Goal: Information Seeking & Learning: Check status

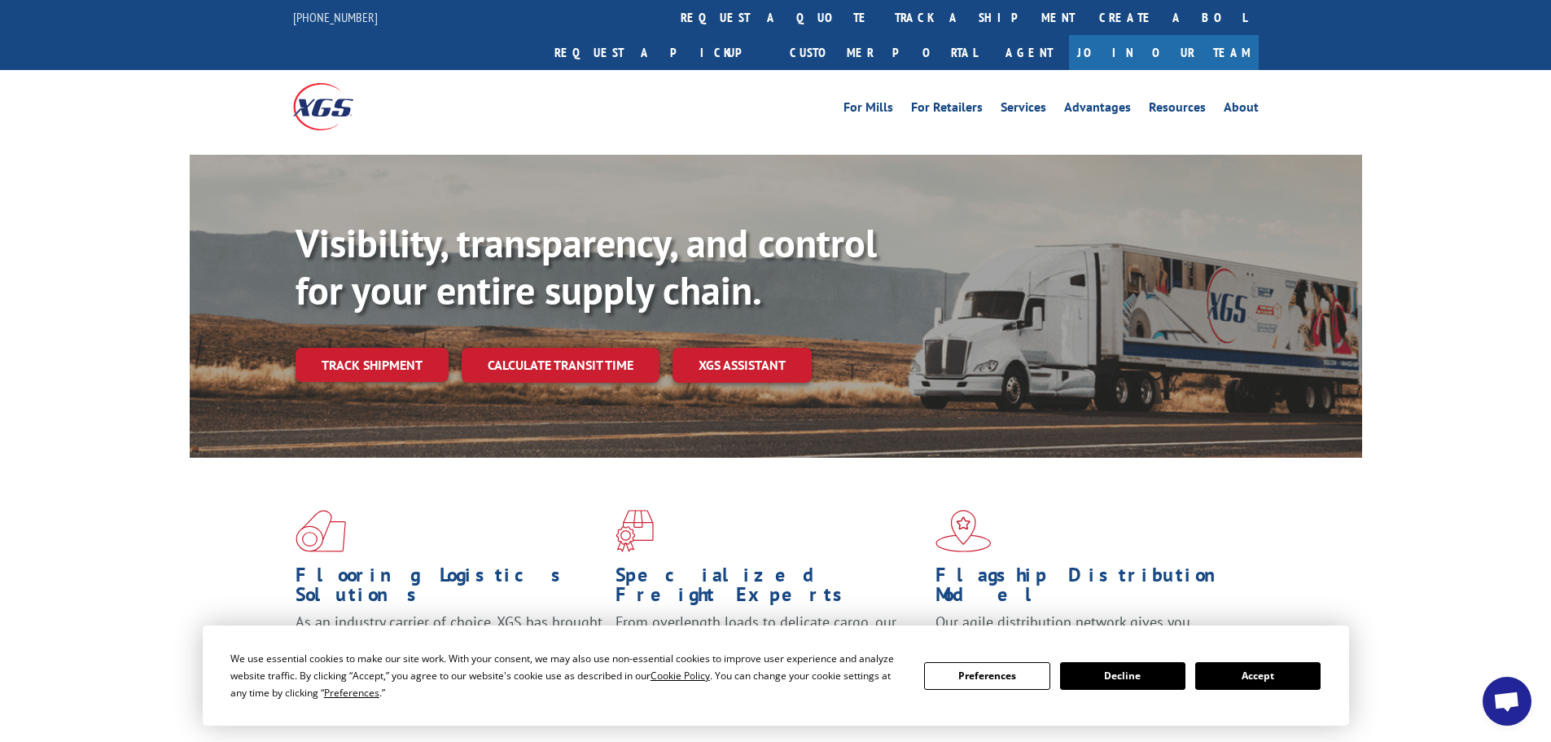
click at [1240, 672] on button "Accept" at bounding box center [1257, 676] width 125 height 28
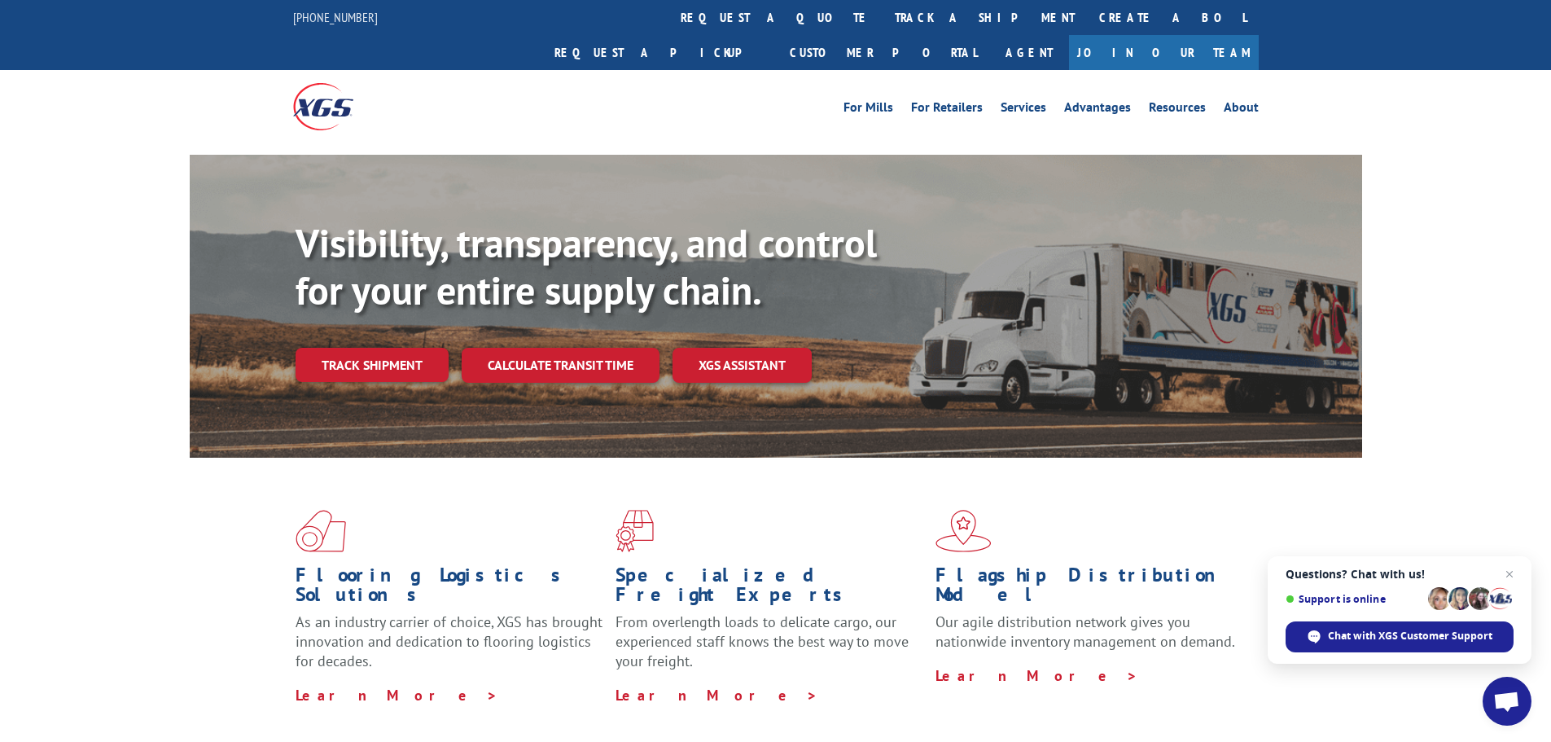
click at [740, 84] on div "For [PERSON_NAME] For Retailers Services Advantages Resources About For [PERSON…" at bounding box center [775, 106] width 965 height 72
click at [882, 15] on link "track a shipment" at bounding box center [984, 17] width 204 height 35
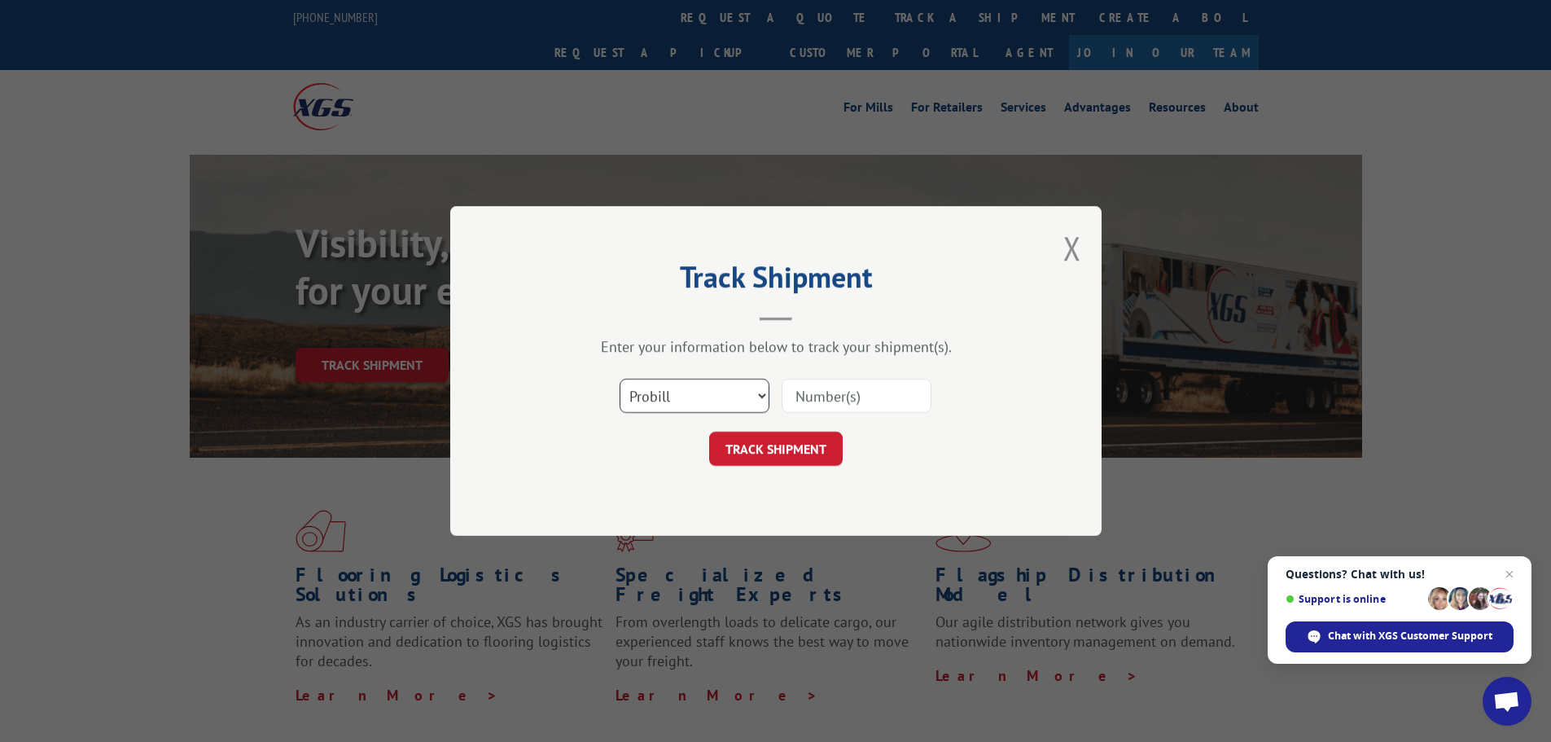
click at [685, 404] on select "Select category... Probill BOL PO" at bounding box center [694, 395] width 150 height 34
select select "bol"
click at [619, 378] on select "Select category... Probill BOL PO" at bounding box center [694, 395] width 150 height 34
click at [802, 394] on input at bounding box center [856, 395] width 150 height 34
paste input "5641725"
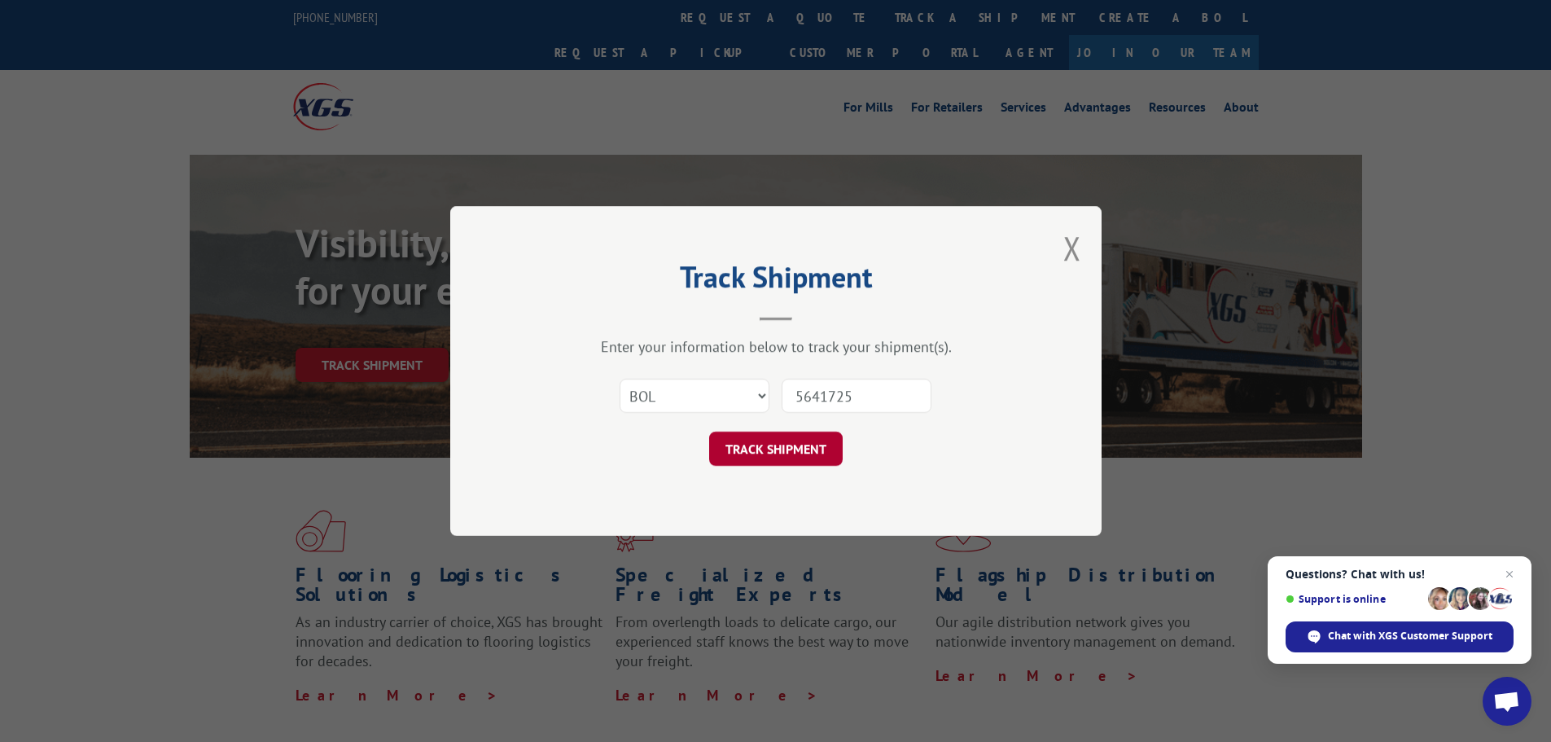
type input "5641725"
click at [802, 441] on button "TRACK SHIPMENT" at bounding box center [775, 448] width 133 height 34
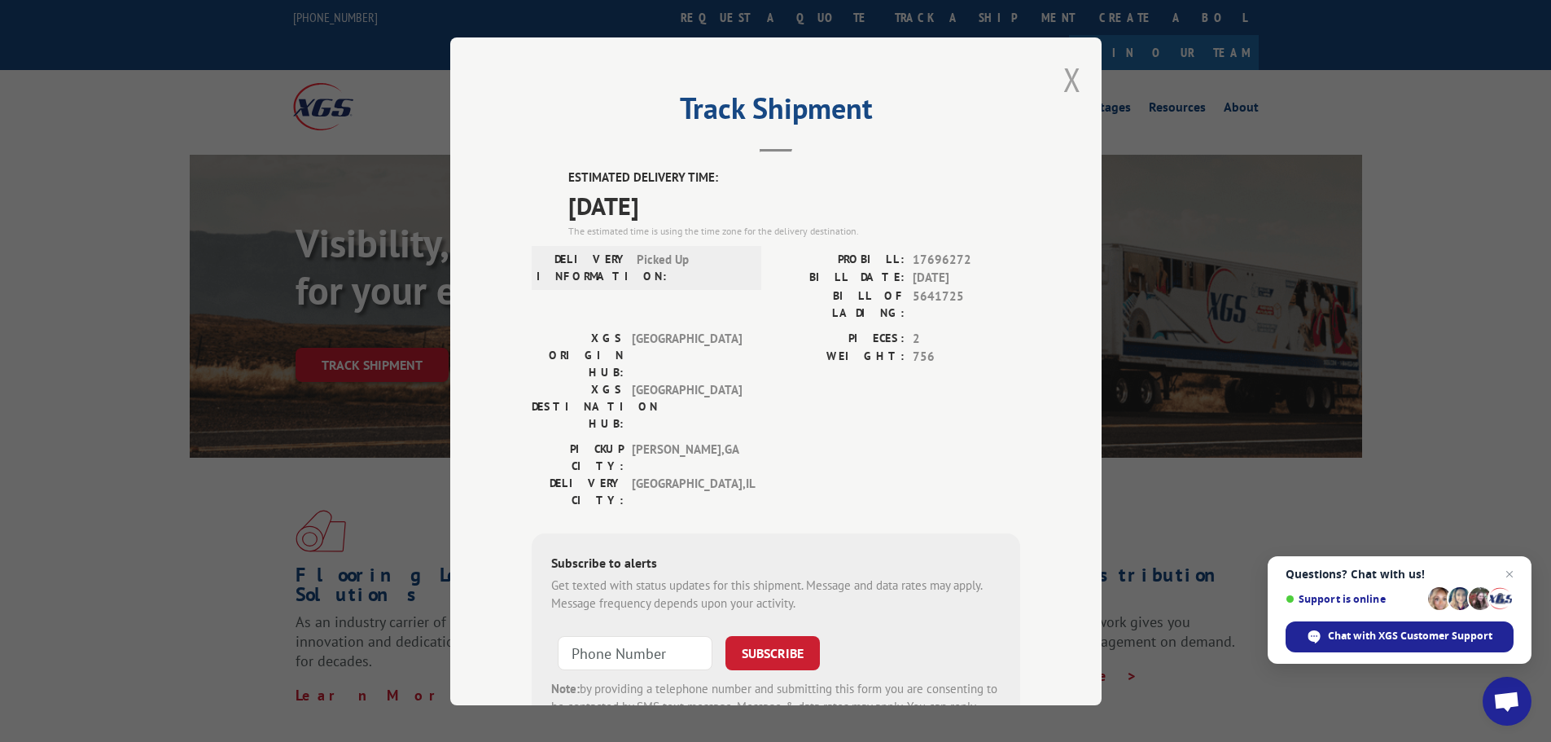
click at [1065, 76] on button "Close modal" at bounding box center [1072, 79] width 18 height 43
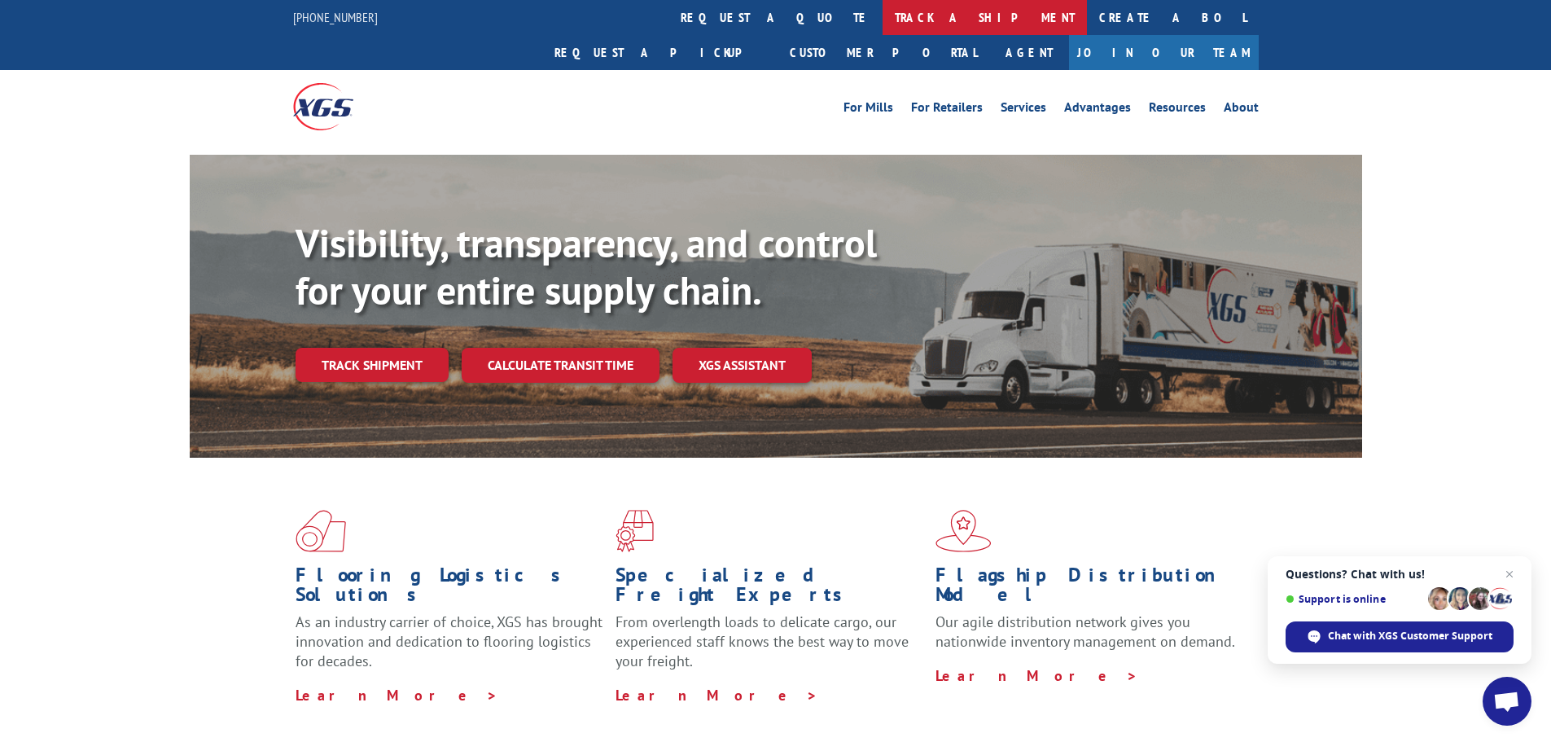
click at [882, 20] on link "track a shipment" at bounding box center [984, 17] width 204 height 35
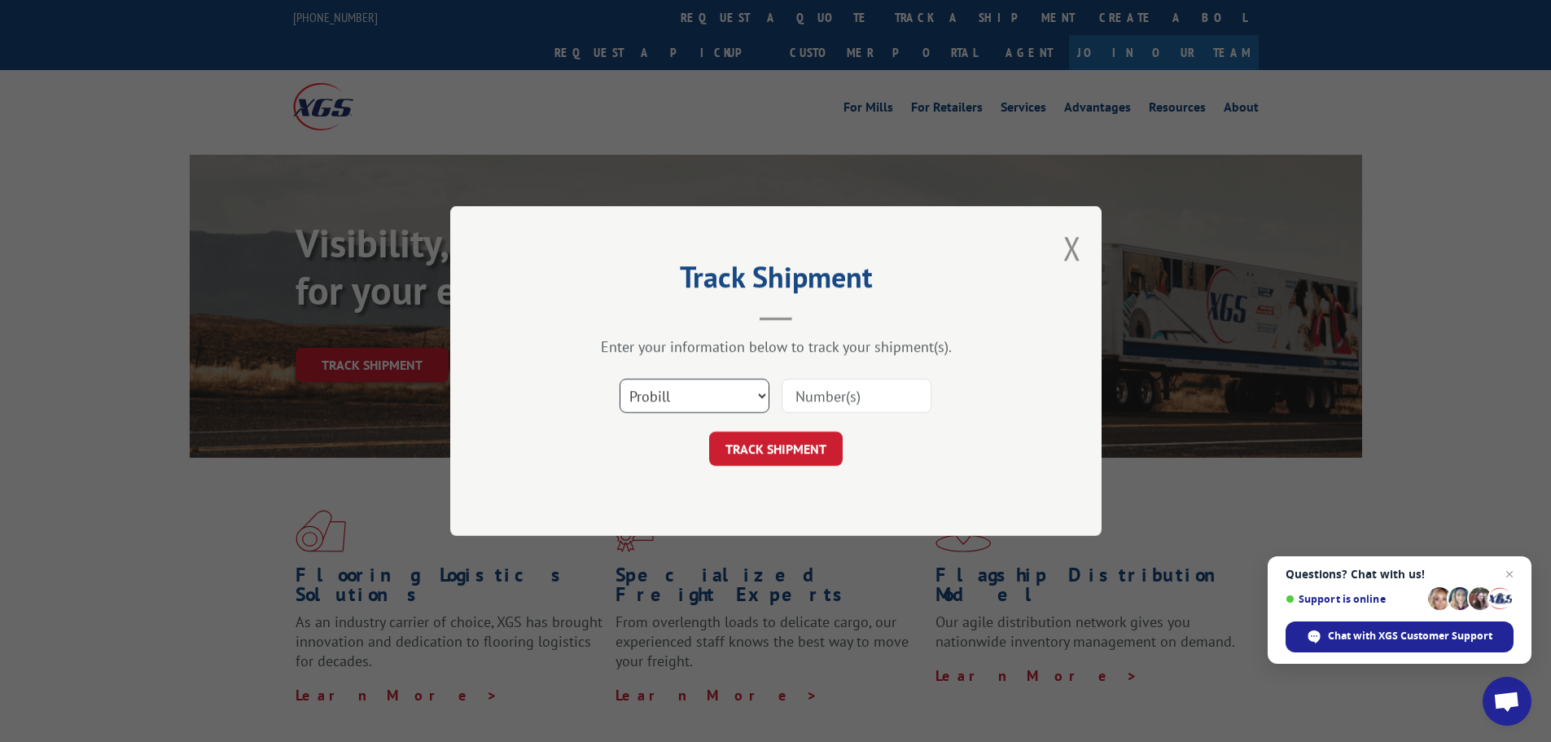
click at [700, 400] on select "Select category... Probill BOL PO" at bounding box center [694, 395] width 150 height 34
select select "bol"
click at [619, 378] on select "Select category... Probill BOL PO" at bounding box center [694, 395] width 150 height 34
click at [855, 402] on input at bounding box center [856, 395] width 150 height 34
paste input "7076800"
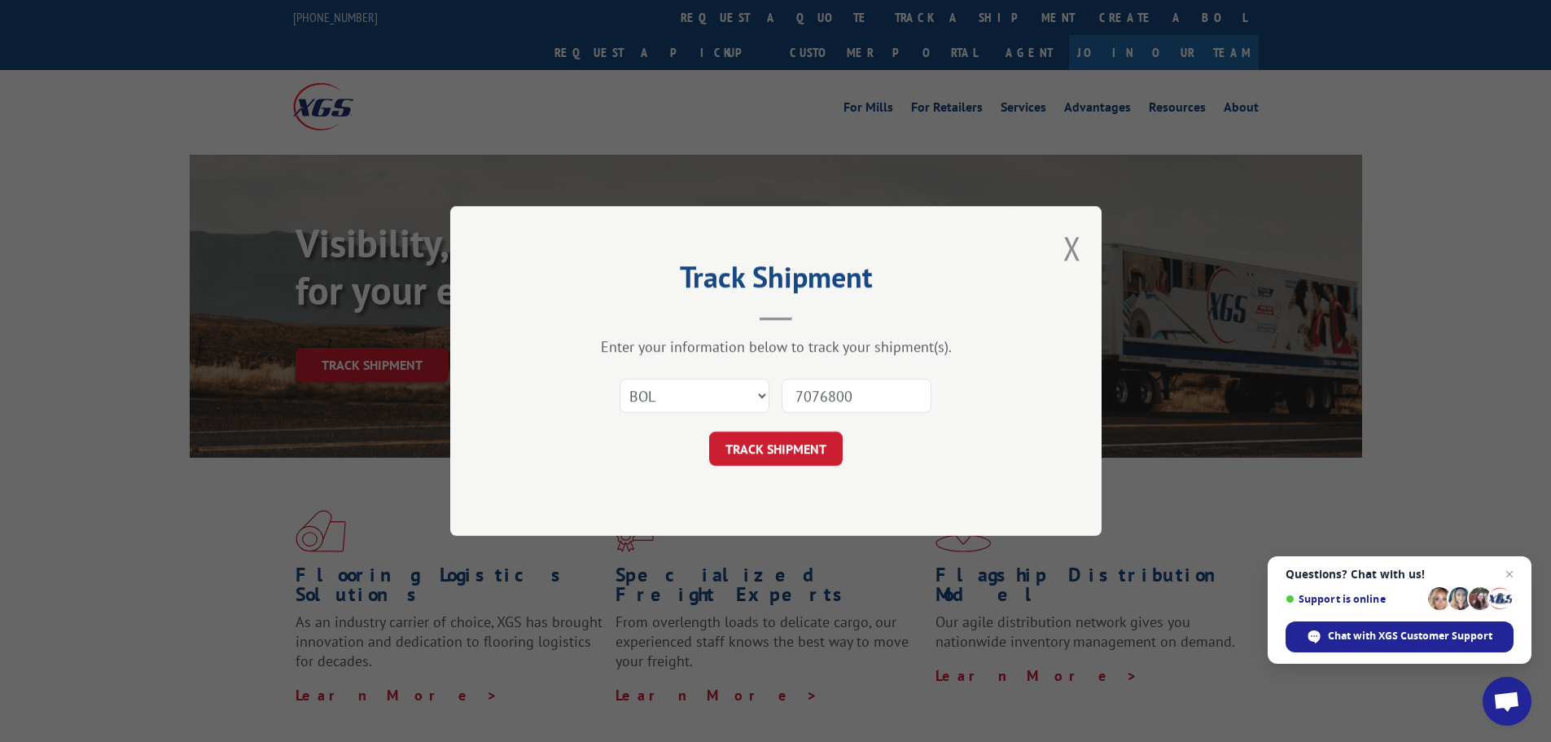
type input "7076800"
click at [774, 468] on div "Track Shipment Enter your information below to track your shipment(s). Select c…" at bounding box center [775, 371] width 651 height 330
click at [768, 454] on button "TRACK SHIPMENT" at bounding box center [775, 448] width 133 height 34
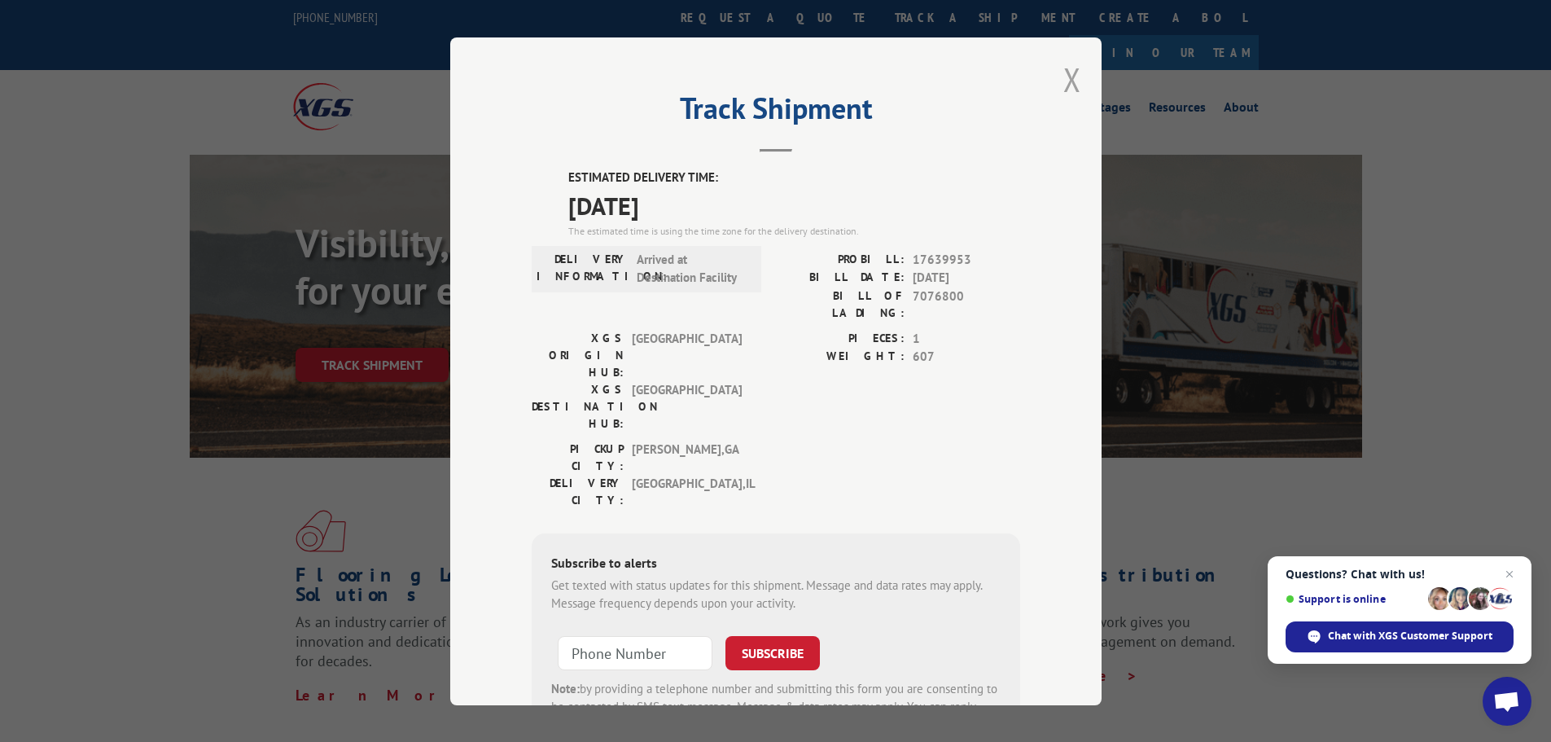
click at [1067, 86] on button "Close modal" at bounding box center [1072, 79] width 18 height 43
